Goal: Transaction & Acquisition: Purchase product/service

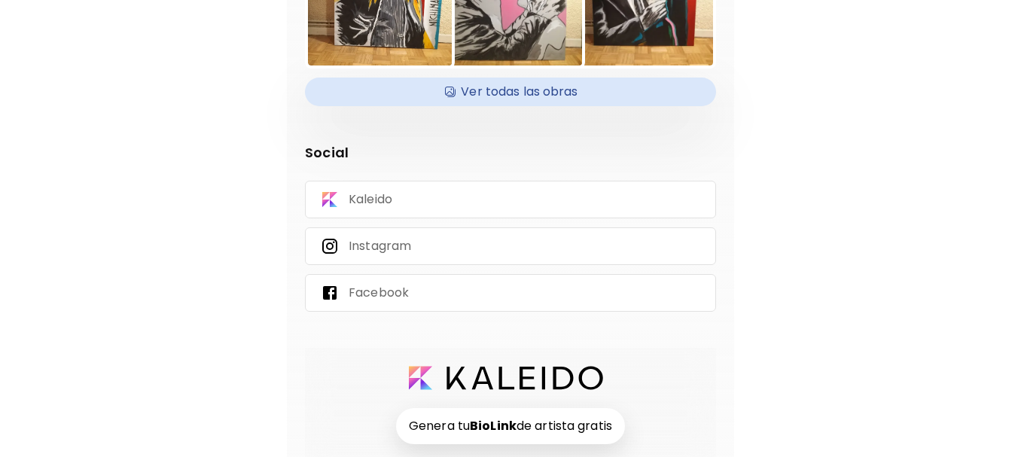
scroll to position [281, 0]
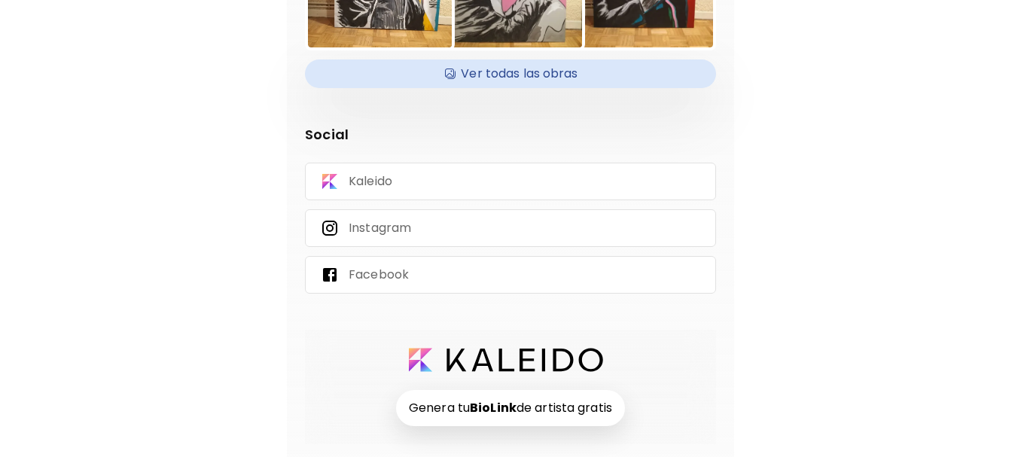
click at [480, 416] on strong "BioLink" at bounding box center [493, 407] width 47 height 17
click at [378, 179] on p "Kaleido" at bounding box center [371, 181] width 44 height 17
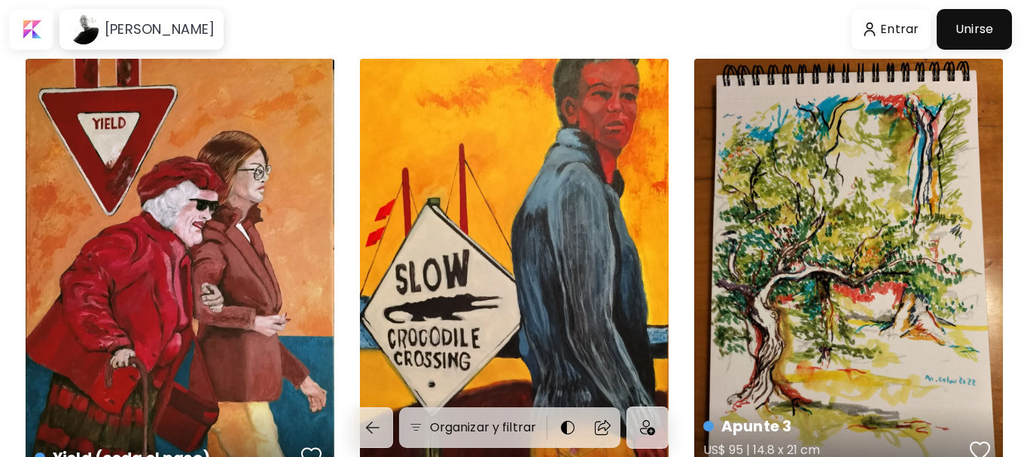
click at [812, 226] on div "Apunte 3 US$ 95 | 14.8 x 21 cm" at bounding box center [848, 265] width 309 height 412
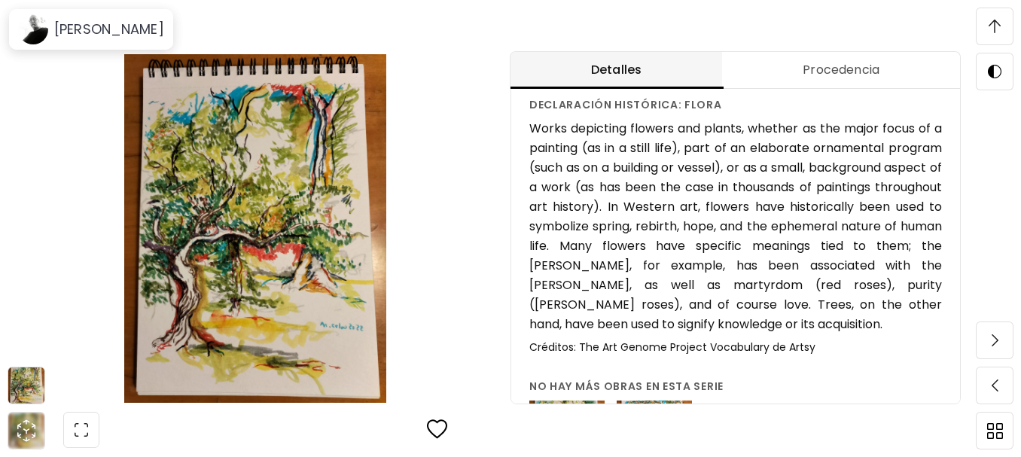
click at [654, 231] on h6 "Works depicting flowers and plants, whether as the major focus of a painting (a…" at bounding box center [735, 226] width 413 height 215
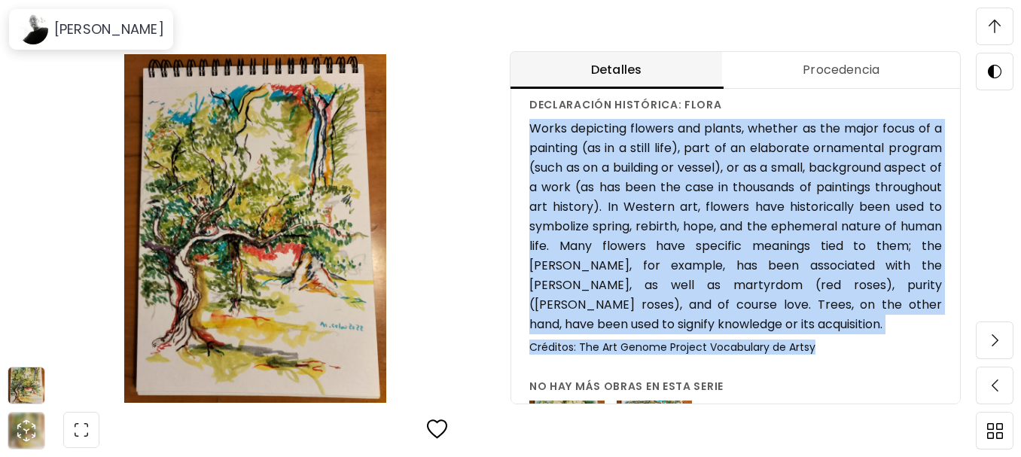
drag, startPoint x: 534, startPoint y: 148, endPoint x: 827, endPoint y: 367, distance: 365.8
click at [827, 354] on div "Works depicting flowers and plants, whether as the major focus of a painting (a…" at bounding box center [735, 236] width 413 height 235
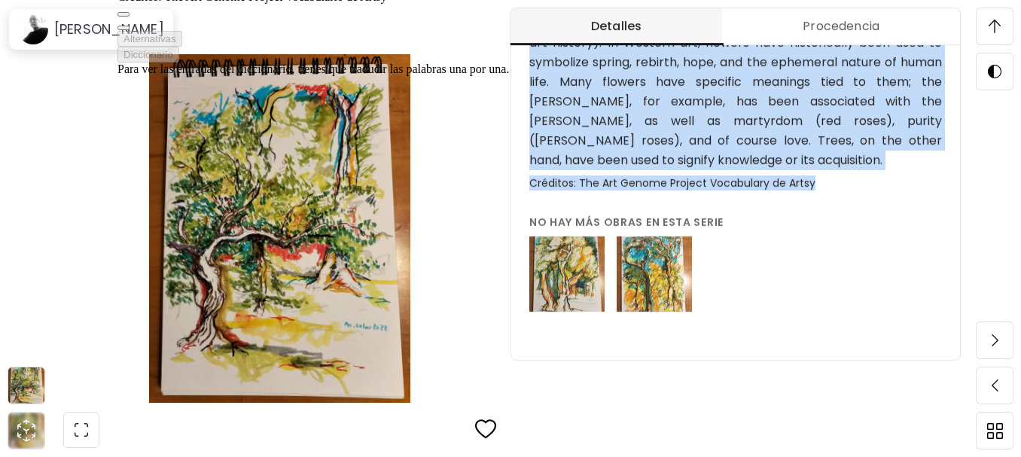
scroll to position [1649, 0]
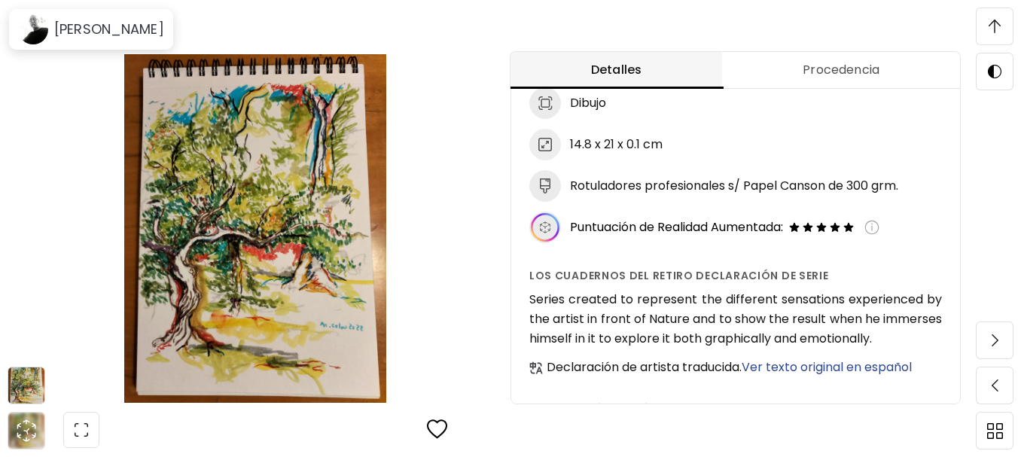
scroll to position [326, 0]
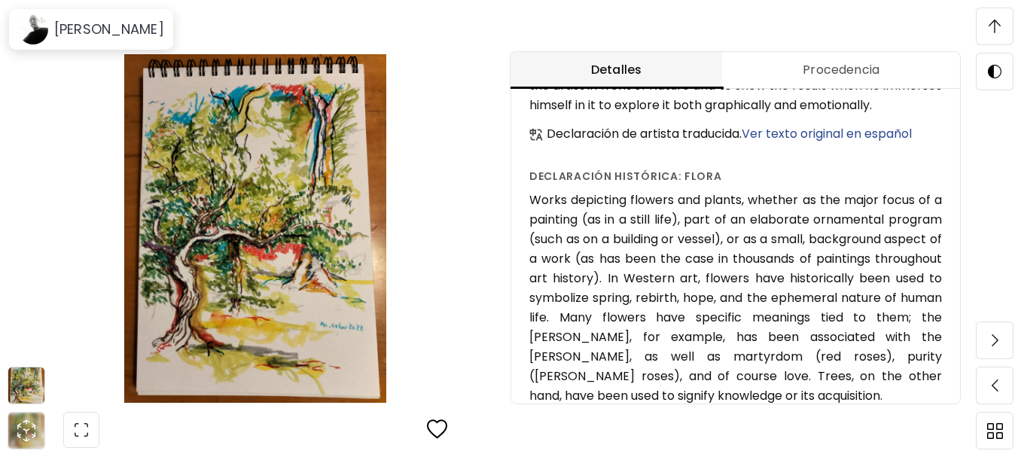
click at [828, 75] on span "Procedencia" at bounding box center [841, 70] width 220 height 18
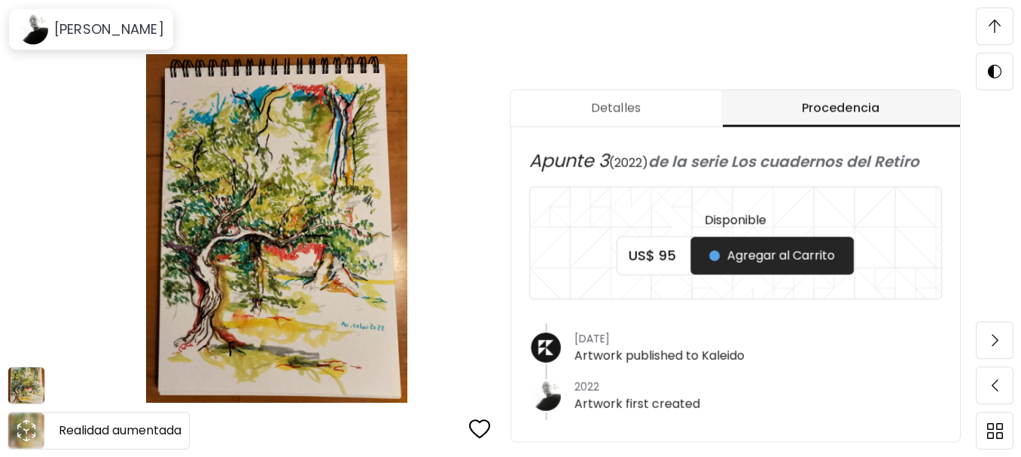
click at [24, 429] on icon "animation" at bounding box center [26, 430] width 6 height 5
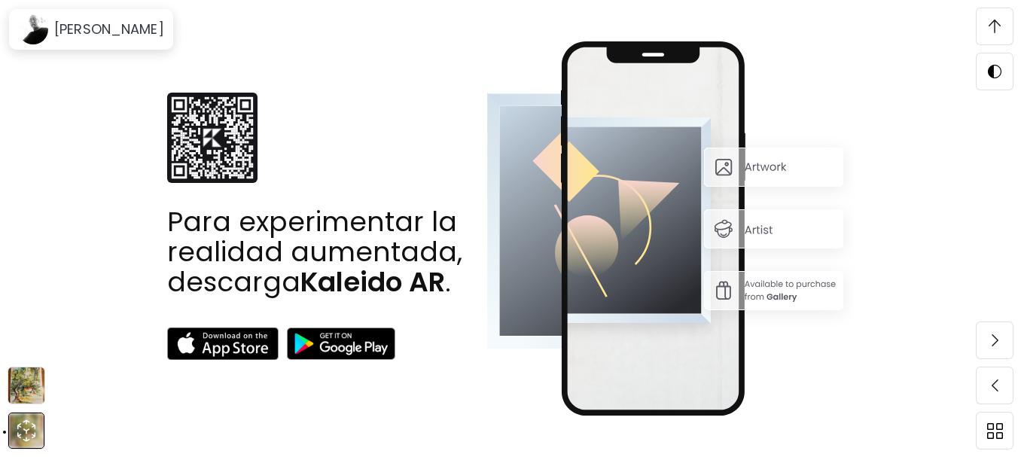
click at [29, 385] on img at bounding box center [26, 385] width 36 height 36
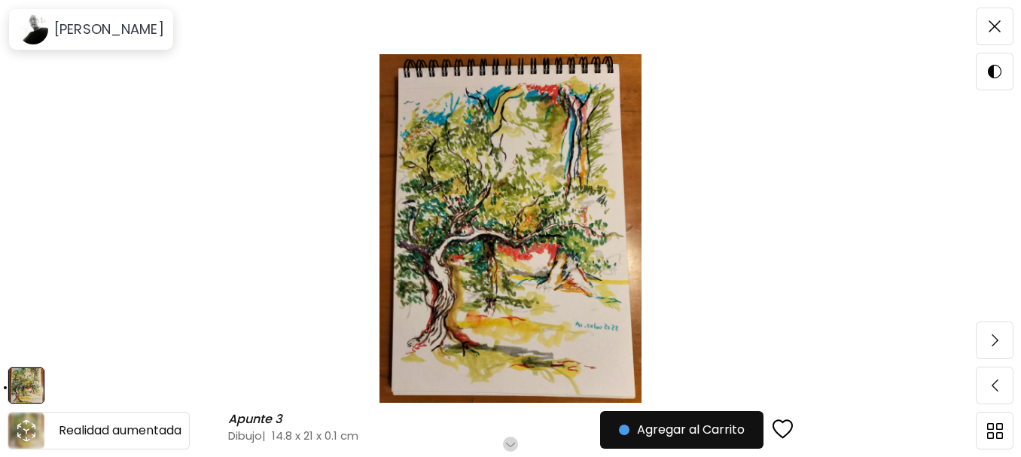
click at [22, 432] on icon "animation" at bounding box center [26, 431] width 24 height 24
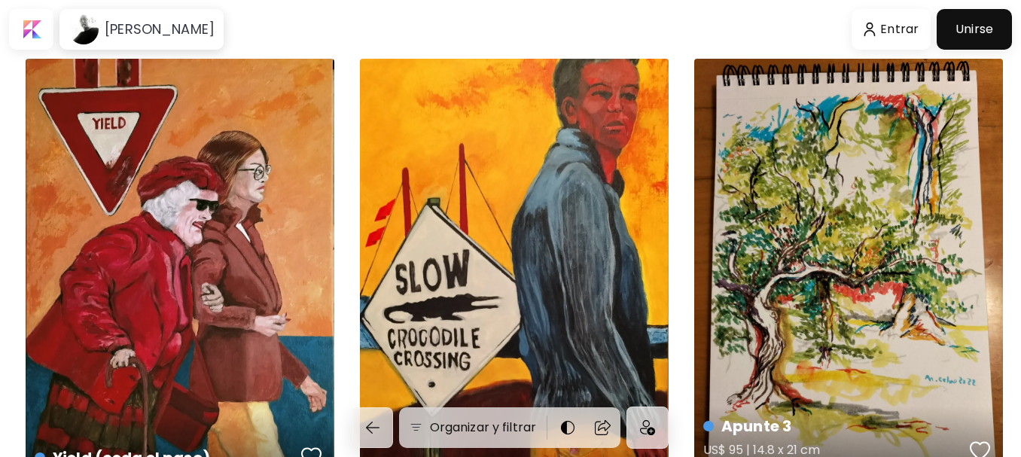
click at [865, 218] on div "Apunte 3 US$ 95 | 14.8 x 21 cm" at bounding box center [848, 265] width 309 height 412
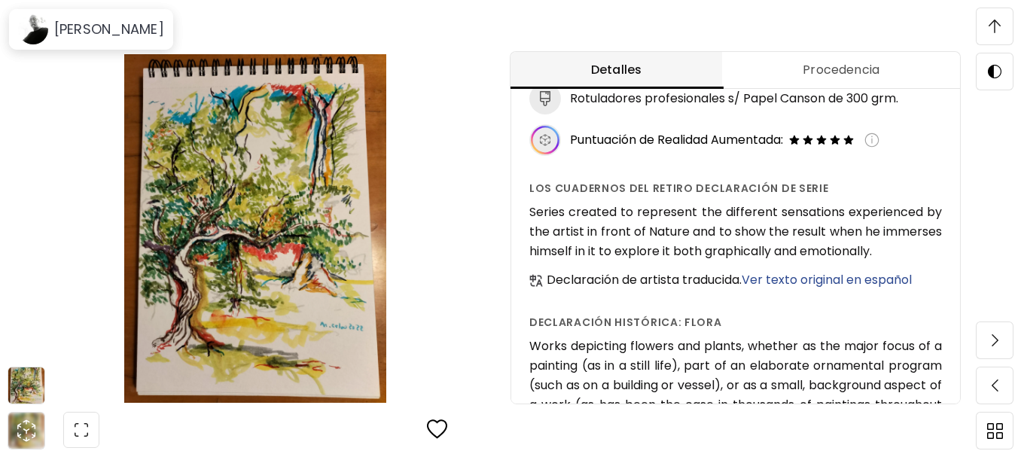
scroll to position [1096, 0]
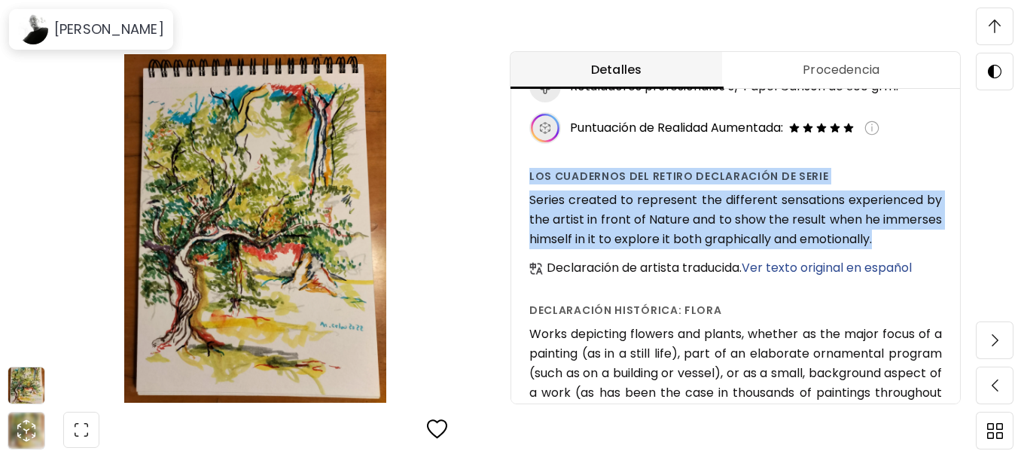
drag, startPoint x: 532, startPoint y: 178, endPoint x: 904, endPoint y: 237, distance: 376.0
click at [904, 237] on div "Apunte 3 ( 2022 ) de la serie Los cuadernos del Retiro US$ 95 Agregar al Carrit…" at bounding box center [735, 269] width 449 height 921
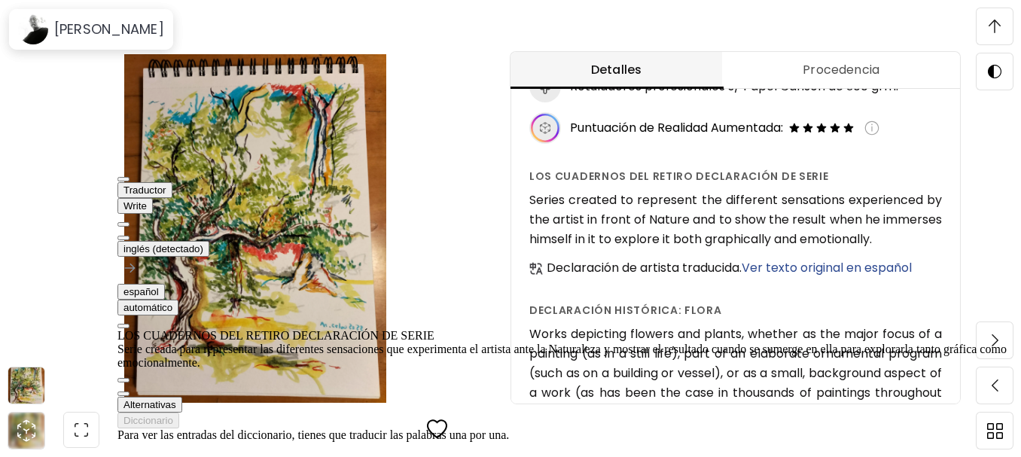
click at [983, 212] on div "Detalles Procedencia Apunte 3 ( 2022 ) de la serie Los cuadernos del Retiro US$…" at bounding box center [766, 228] width 511 height 457
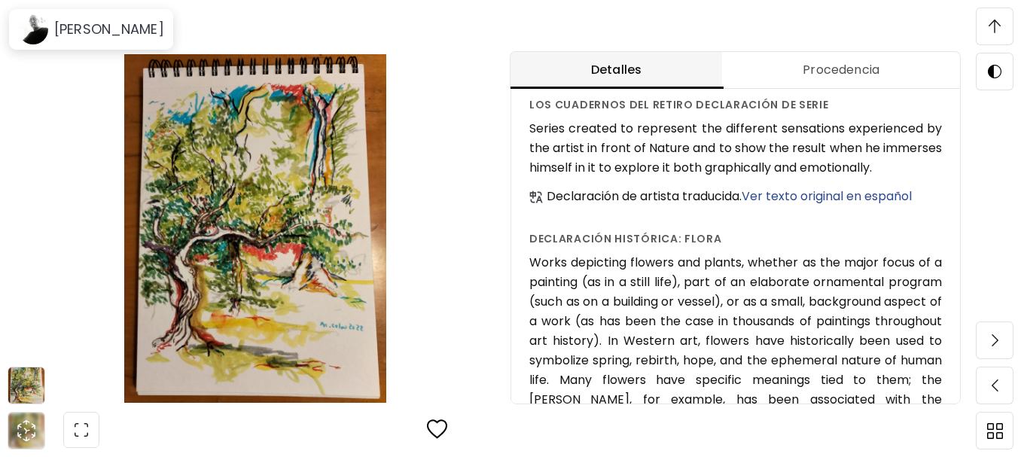
scroll to position [240, 0]
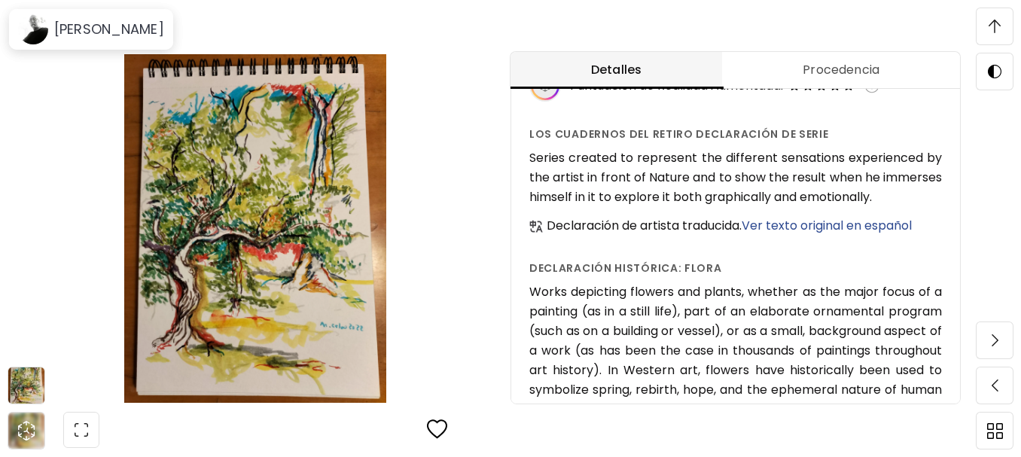
click at [855, 227] on span "Ver texto original en español" at bounding box center [827, 225] width 170 height 17
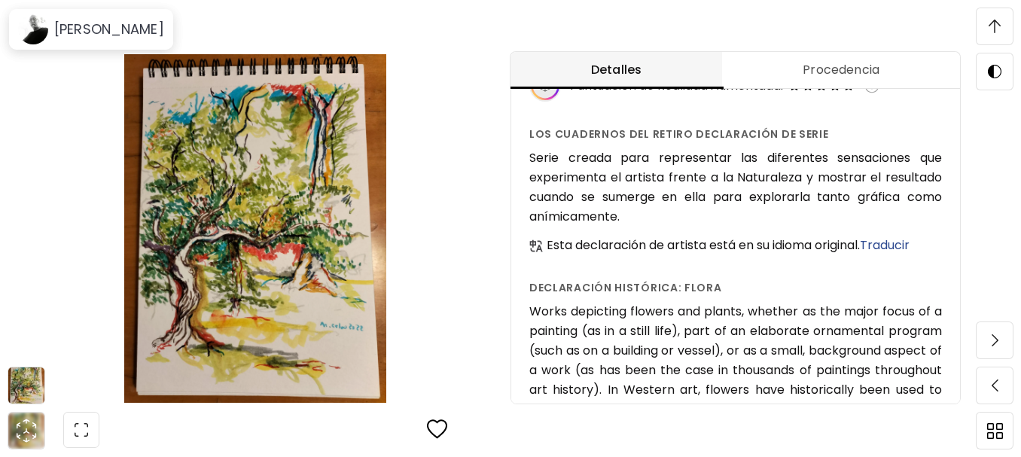
click at [860, 254] on span "Traducir" at bounding box center [885, 244] width 50 height 17
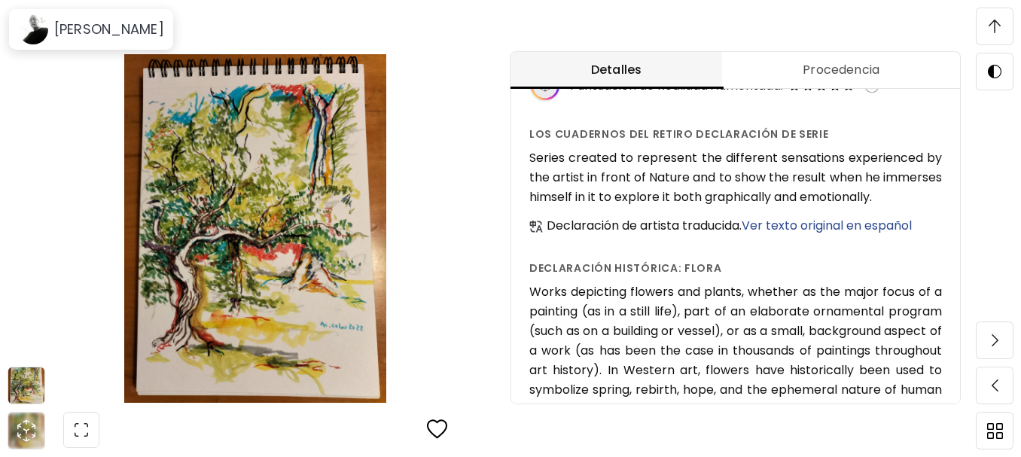
click at [742, 234] on span "Ver texto original en español" at bounding box center [827, 225] width 170 height 17
